Goal: Information Seeking & Learning: Find specific page/section

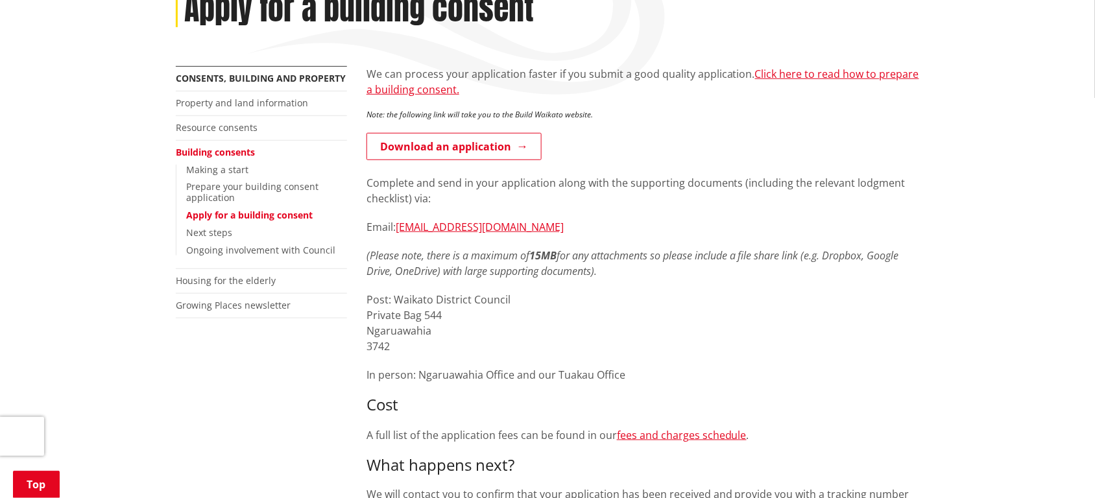
scroll to position [243, 0]
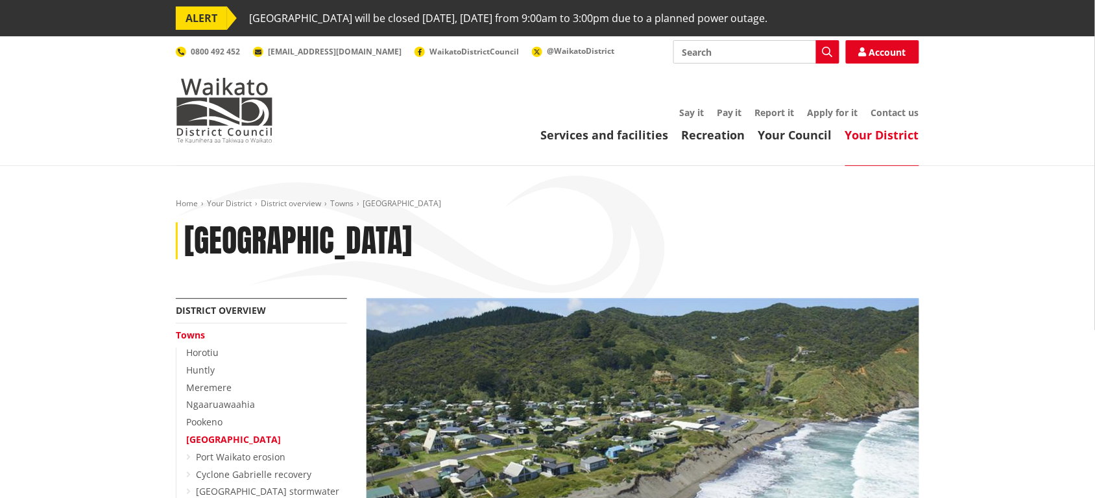
click at [706, 53] on input "Search" at bounding box center [756, 51] width 166 height 23
type input "map"
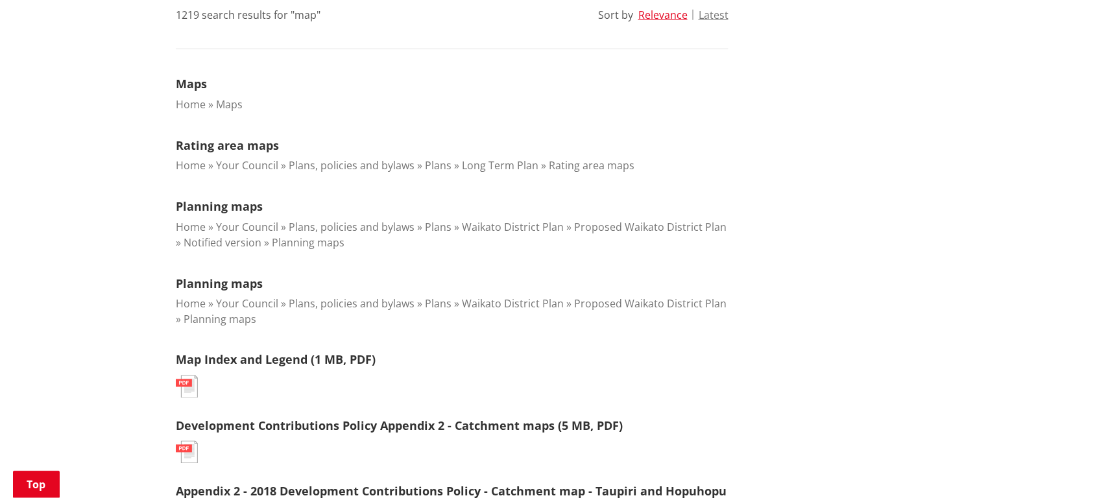
scroll to position [324, 0]
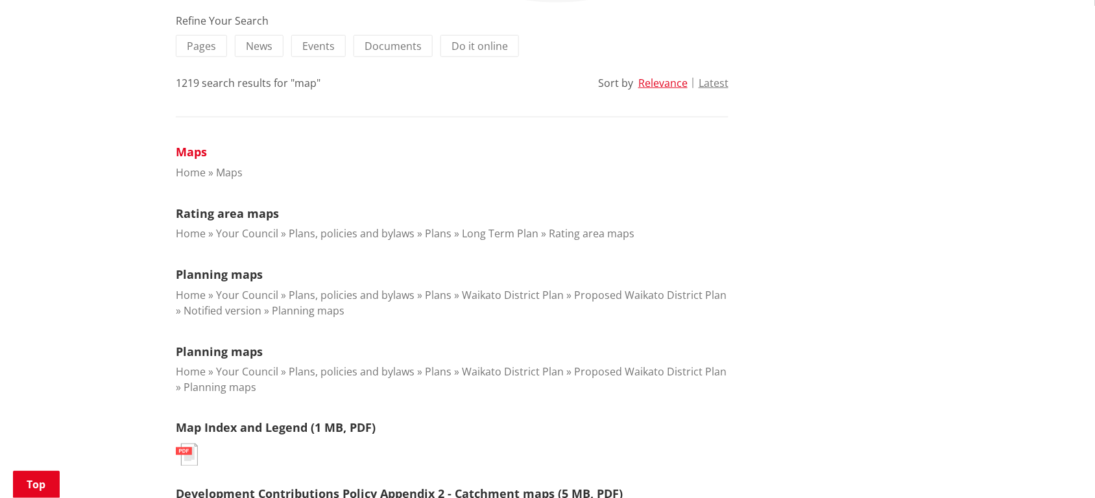
click at [195, 151] on link "Maps" at bounding box center [191, 152] width 31 height 16
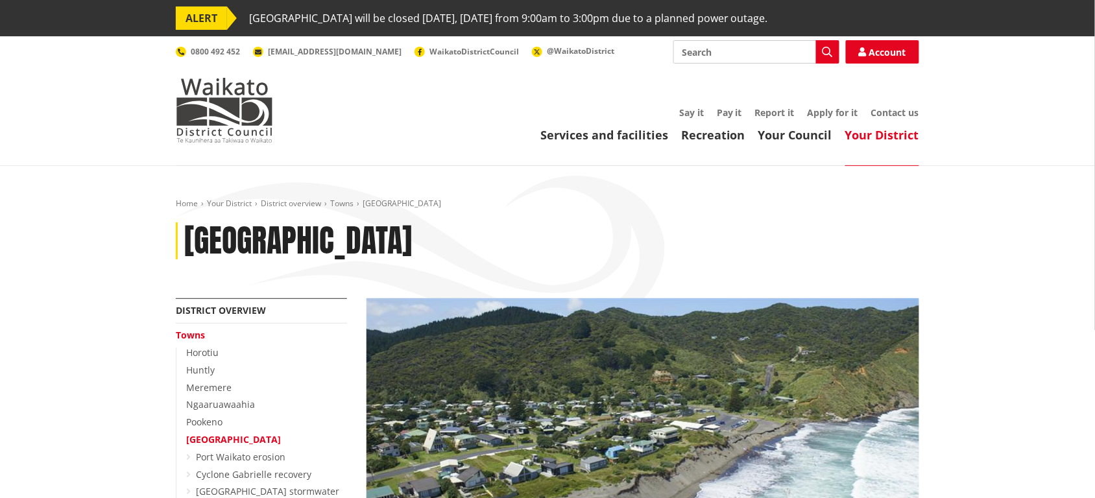
click at [691, 53] on input "Search" at bounding box center [756, 51] width 166 height 23
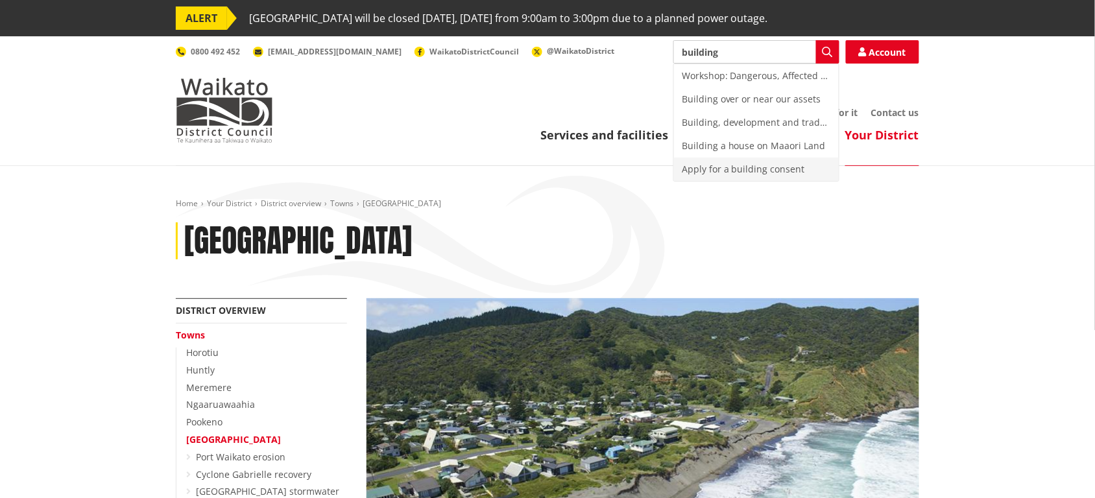
click at [741, 169] on div "Apply for a building consent" at bounding box center [756, 169] width 165 height 23
type input "Apply for a building consent"
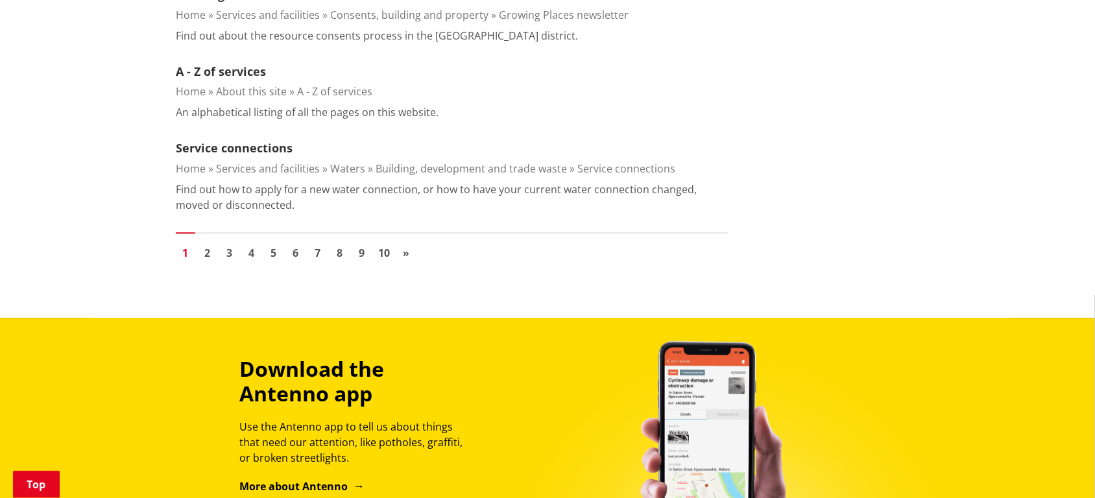
scroll to position [2027, 0]
